Goal: Information Seeking & Learning: Check status

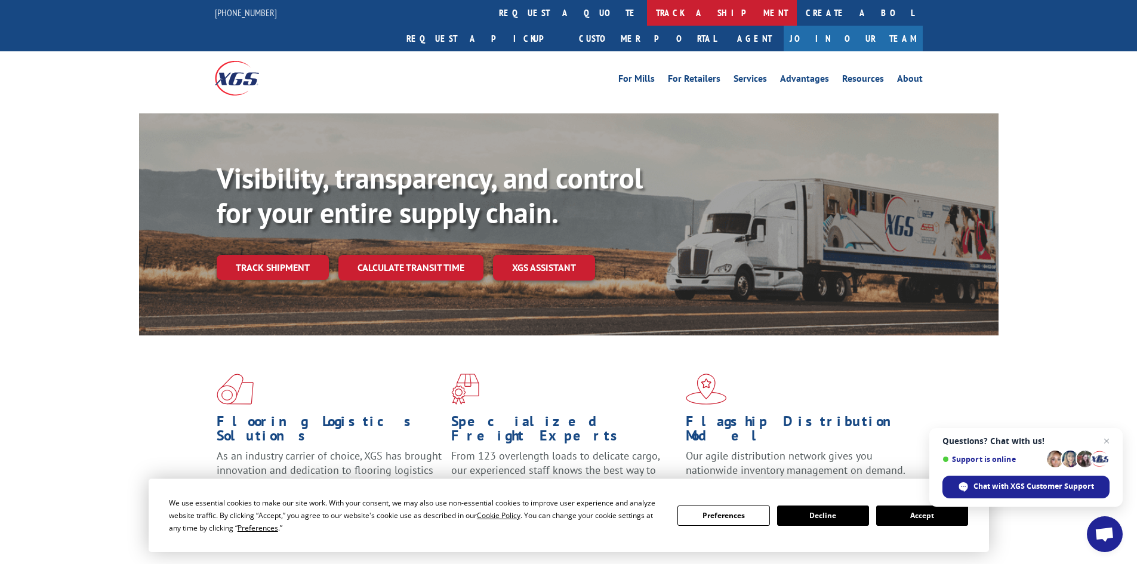
click at [647, 16] on link "track a shipment" at bounding box center [722, 13] width 150 height 26
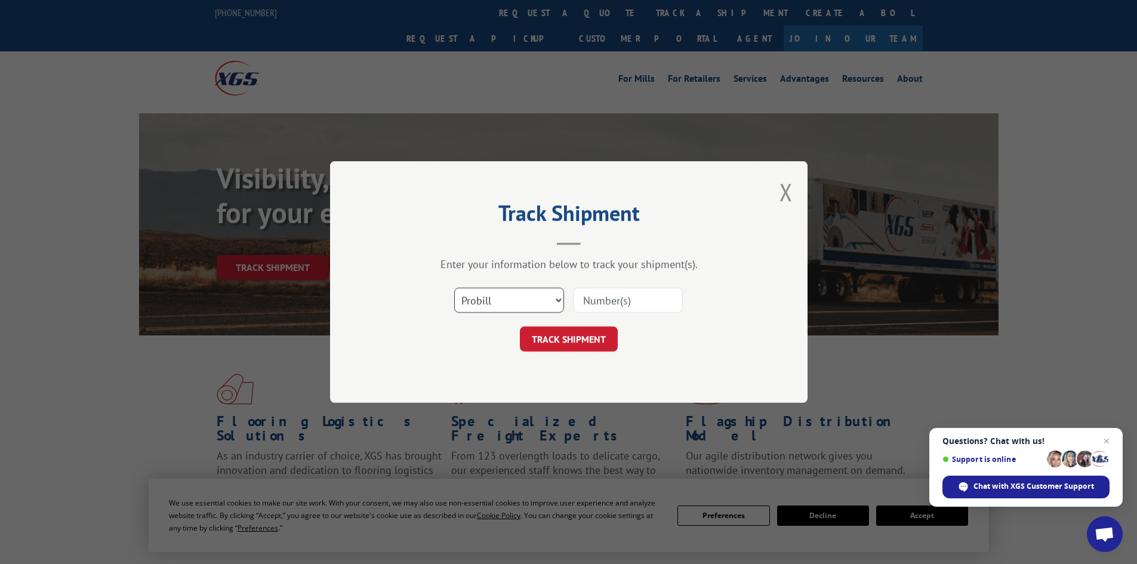
click at [532, 298] on select "Select category... Probill BOL PO" at bounding box center [509, 300] width 110 height 25
click at [454, 288] on select "Select category... Probill BOL PO" at bounding box center [509, 300] width 110 height 25
click at [609, 288] on input at bounding box center [628, 300] width 110 height 25
paste input "6043047"
type input "6043047"
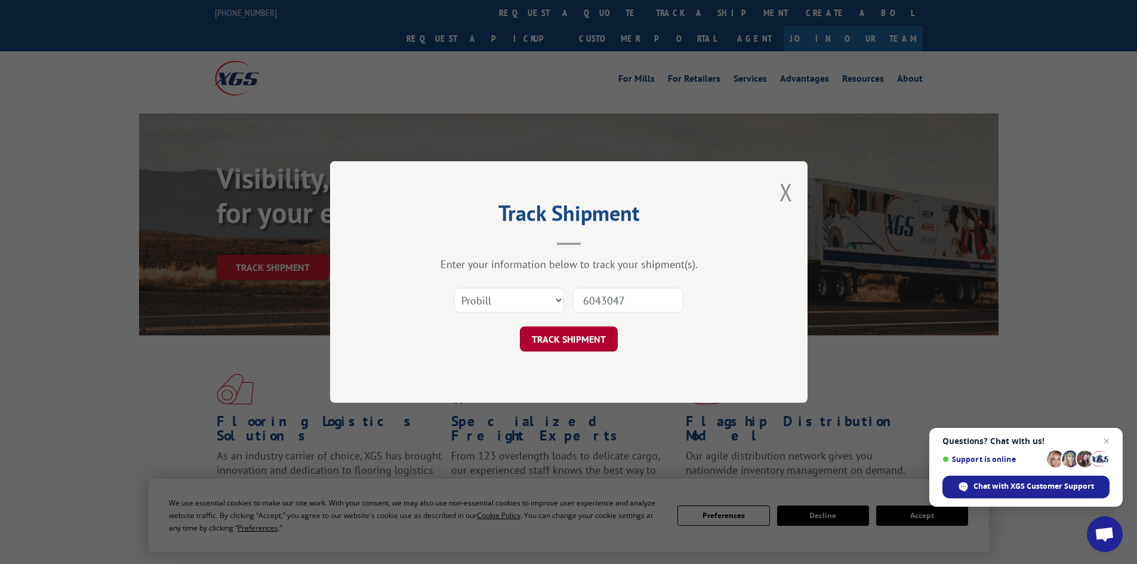
click at [585, 341] on button "TRACK SHIPMENT" at bounding box center [569, 338] width 98 height 25
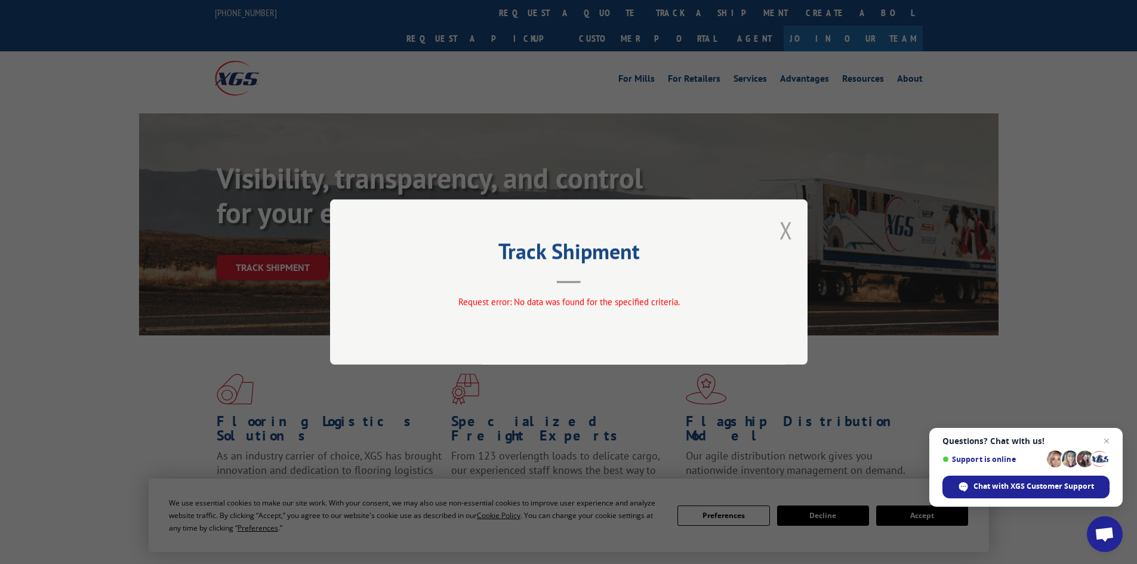
click at [784, 229] on button "Close modal" at bounding box center [785, 230] width 13 height 32
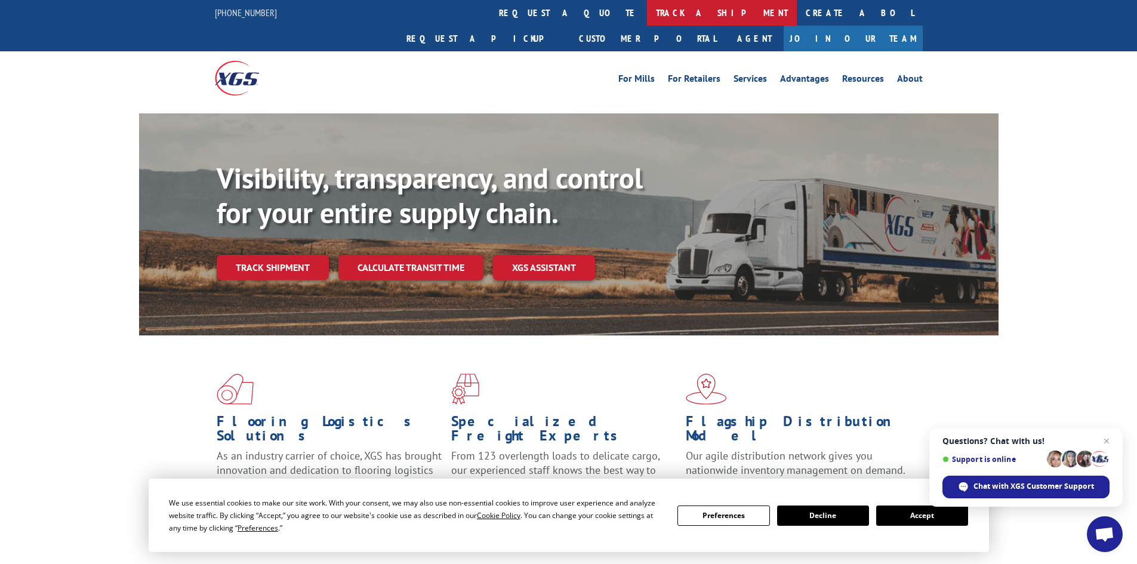
click at [647, 9] on link "track a shipment" at bounding box center [722, 13] width 150 height 26
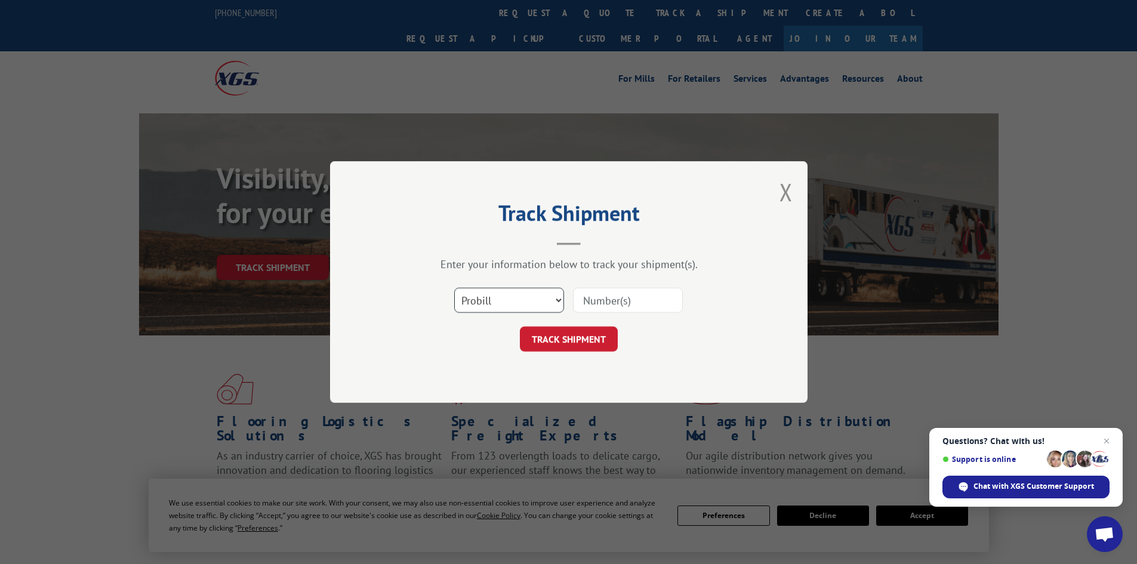
click at [486, 304] on select "Select category... Probill BOL PO" at bounding box center [509, 300] width 110 height 25
select select "po"
click at [454, 288] on select "Select category... Probill BOL PO" at bounding box center [509, 300] width 110 height 25
drag, startPoint x: 608, startPoint y: 286, endPoint x: 594, endPoint y: 298, distance: 18.6
click at [588, 304] on input at bounding box center [628, 300] width 110 height 25
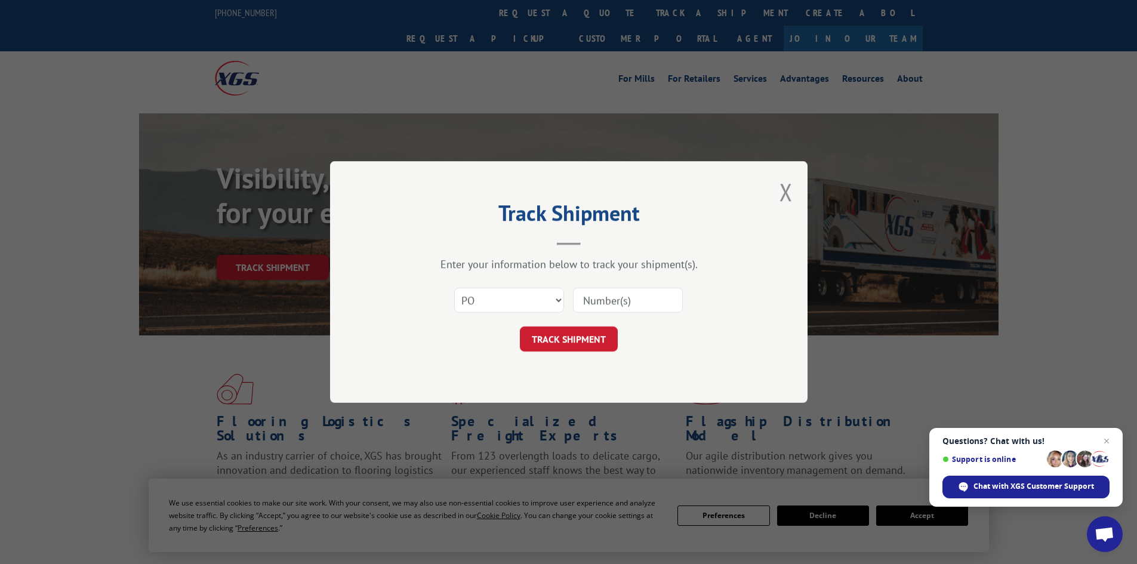
paste input "75541780"
type input "75541780"
click at [568, 342] on button "TRACK SHIPMENT" at bounding box center [569, 338] width 98 height 25
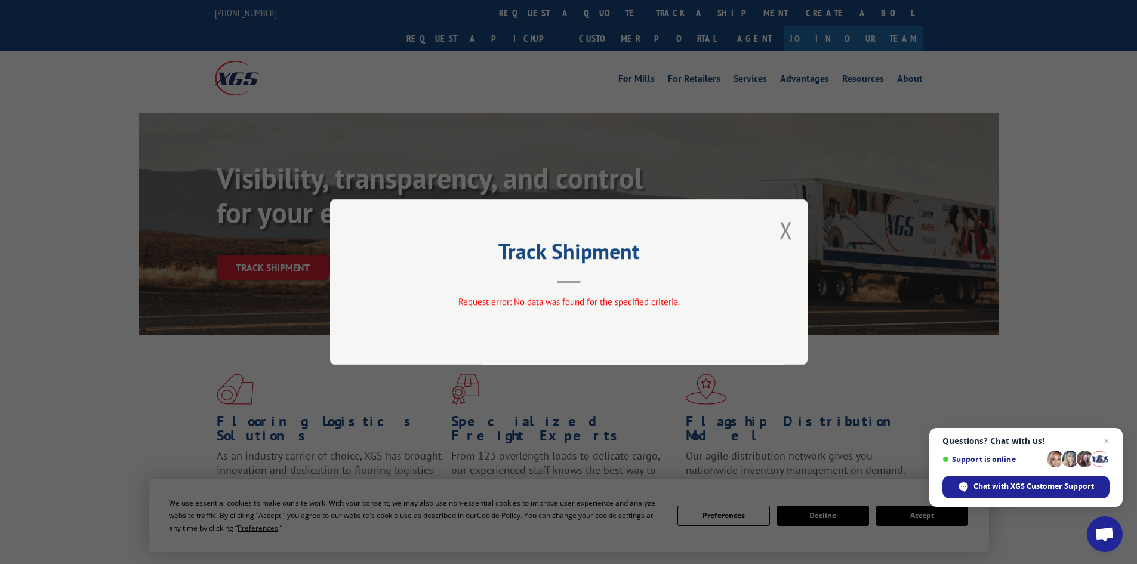
click at [773, 230] on div "Track Shipment Request error: No data was found for the specified criteria." at bounding box center [568, 281] width 477 height 165
click at [782, 231] on button "Close modal" at bounding box center [785, 230] width 13 height 32
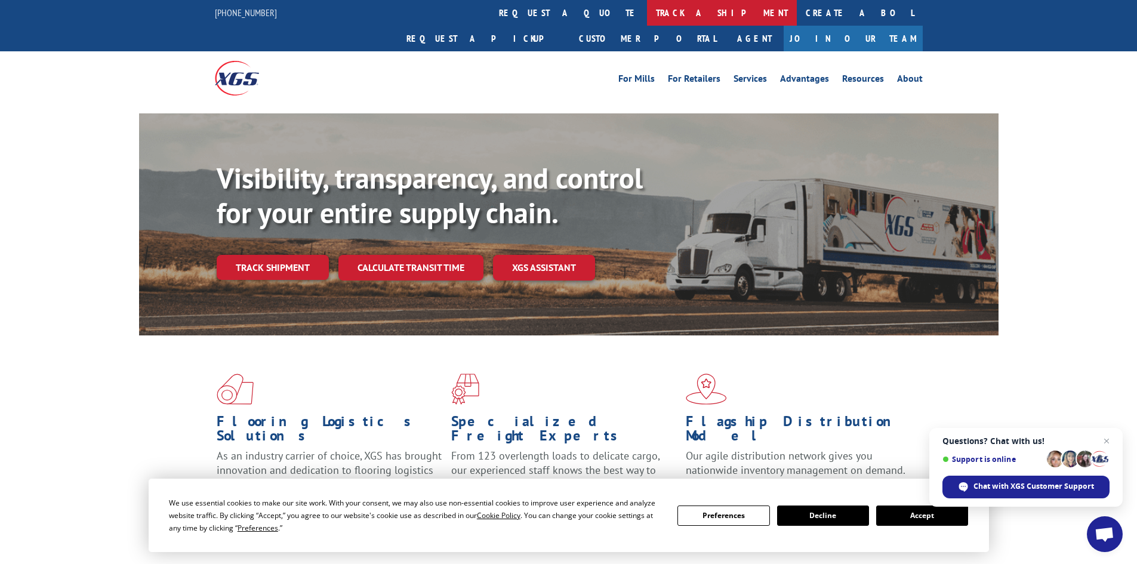
click at [647, 3] on link "track a shipment" at bounding box center [722, 13] width 150 height 26
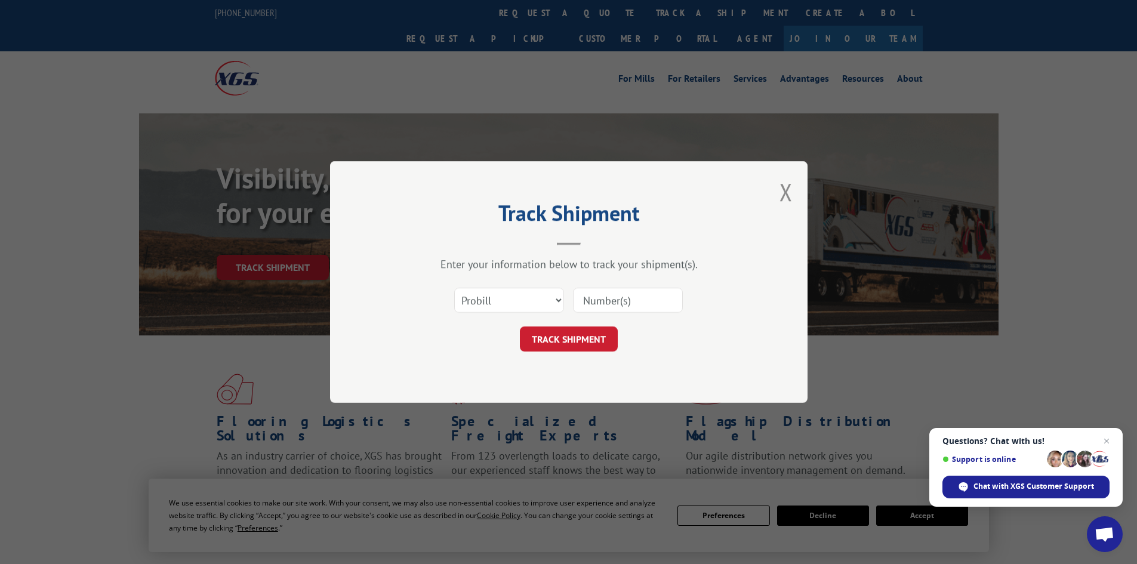
click at [595, 299] on input at bounding box center [628, 300] width 110 height 25
paste input "17471633"
type input "17471633"
click at [578, 340] on button "TRACK SHIPMENT" at bounding box center [569, 338] width 98 height 25
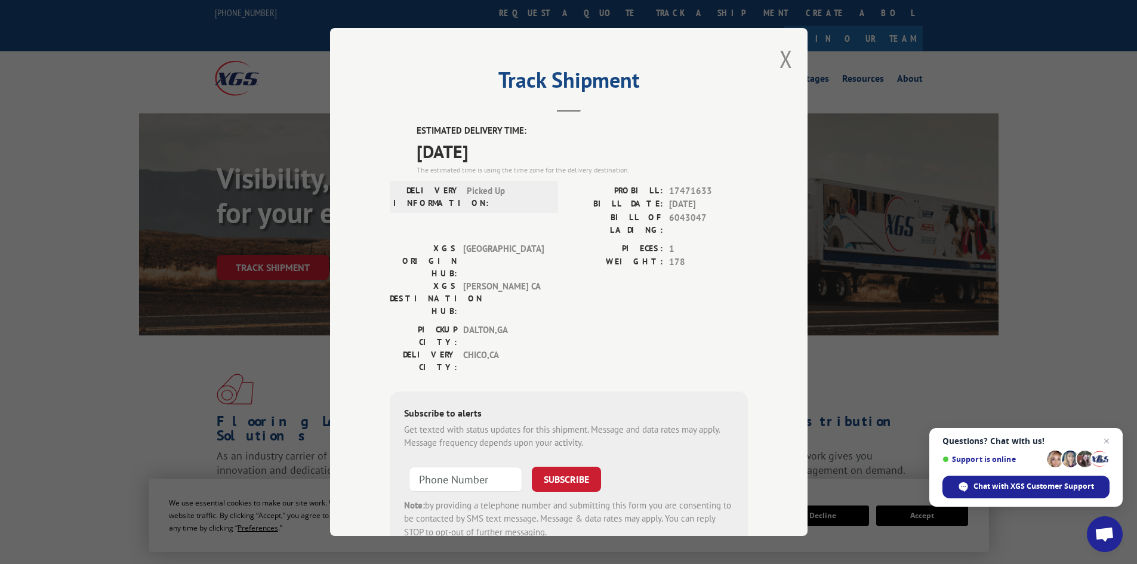
click at [764, 70] on div "Track Shipment ESTIMATED DELIVERY TIME: [DATE] The estimated time is using the …" at bounding box center [568, 282] width 477 height 508
click at [788, 57] on div "Track Shipment ESTIMATED DELIVERY TIME: [DATE] The estimated time is using the …" at bounding box center [568, 282] width 477 height 508
